Goal: Navigation & Orientation: Find specific page/section

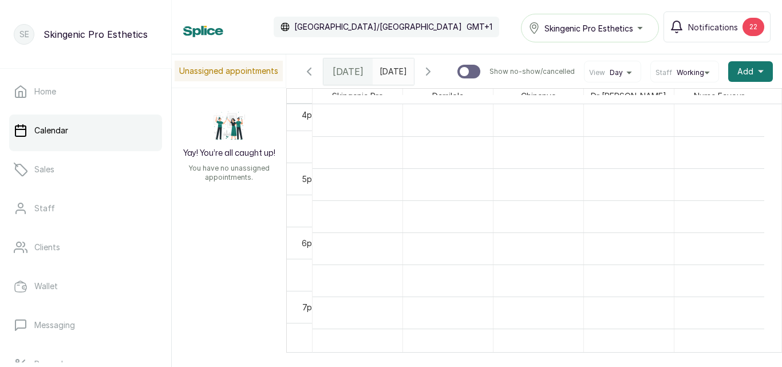
scroll to position [1031, 0]
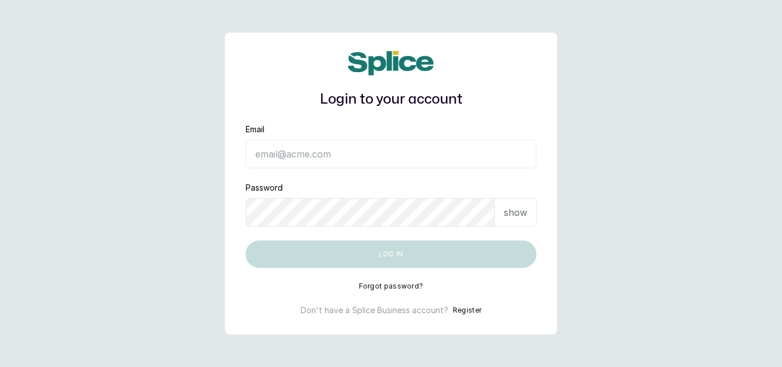
type input "skingenicpro@brownskingirlbsg.com"
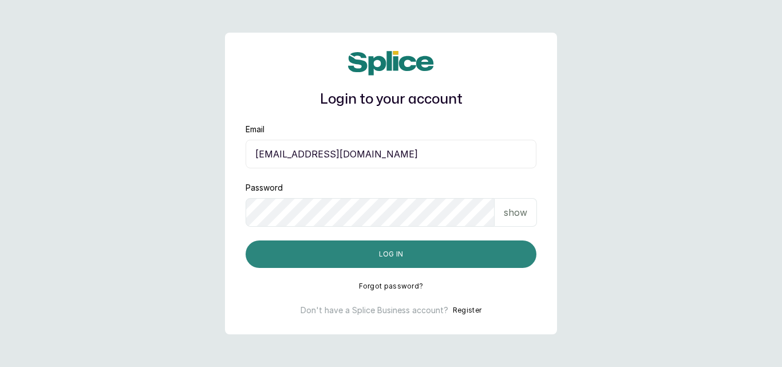
click at [296, 260] on button "Log in" at bounding box center [390, 253] width 291 height 27
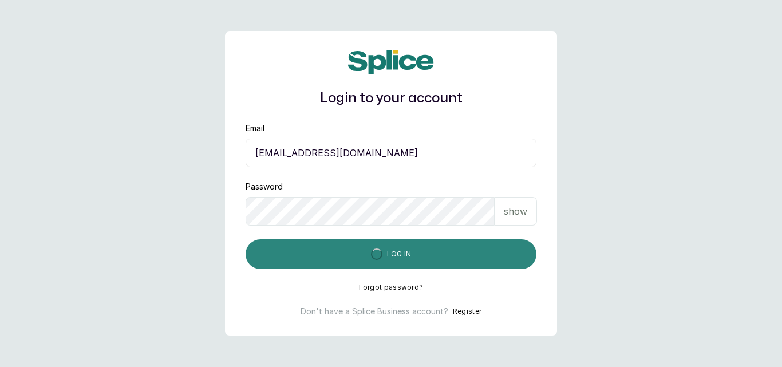
click at [296, 260] on button "Log in" at bounding box center [390, 254] width 291 height 30
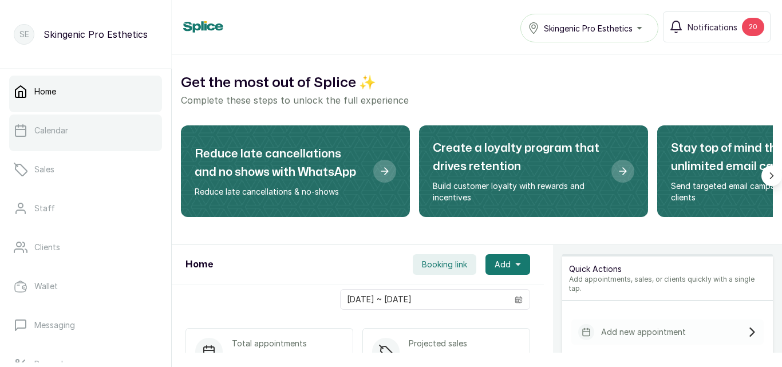
click at [58, 134] on p "Calendar" at bounding box center [51, 130] width 34 height 11
